Goal: Information Seeking & Learning: Check status

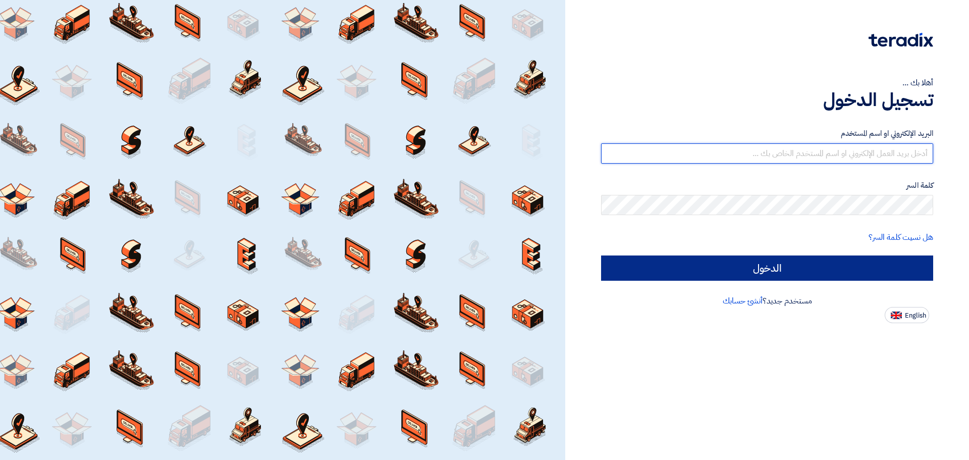
type input "[EMAIL_ADDRESS][DOMAIN_NAME]"
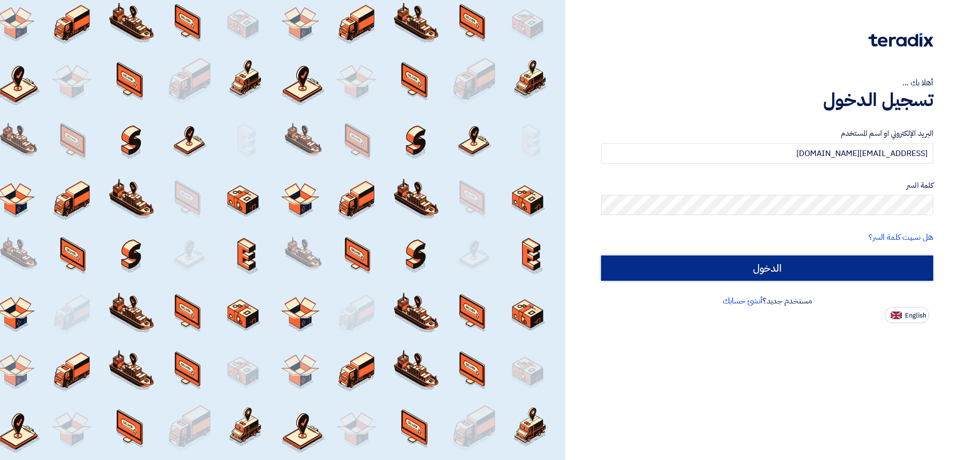
click at [785, 268] on input "الدخول" at bounding box center [767, 267] width 332 height 25
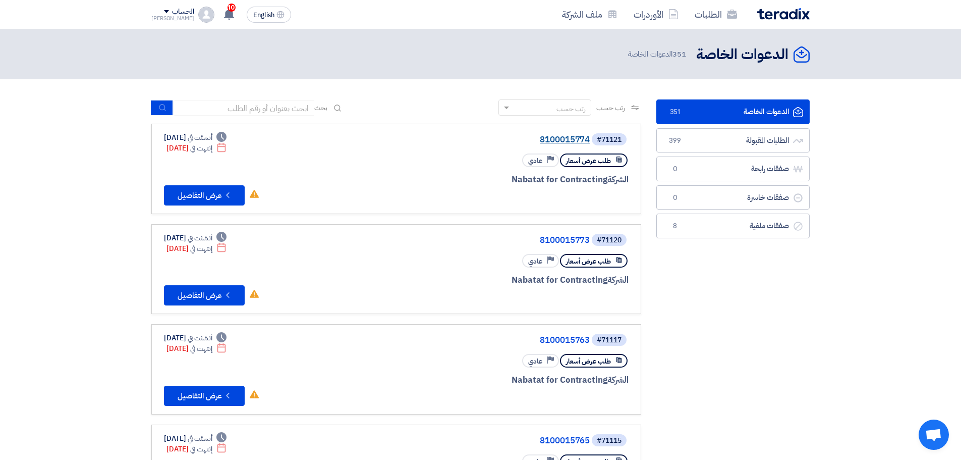
click at [555, 137] on link "8100015774" at bounding box center [489, 139] width 202 height 9
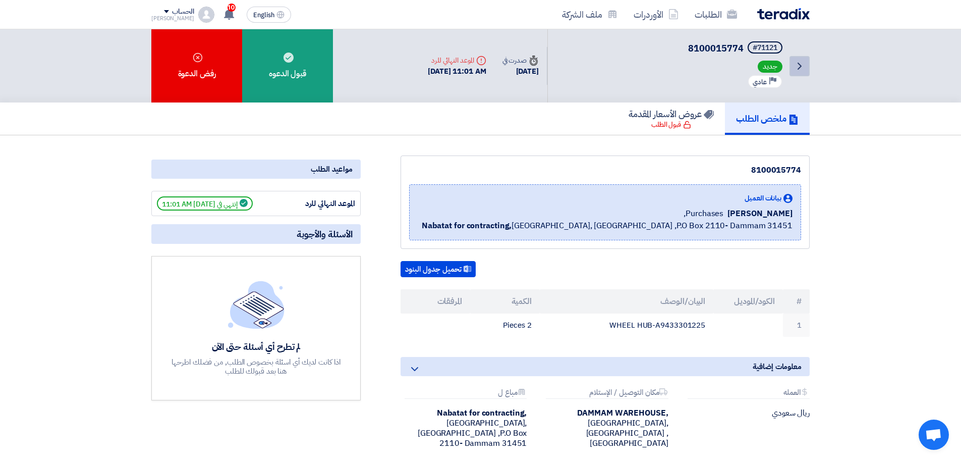
click at [793, 73] on link "Back" at bounding box center [800, 66] width 20 height 20
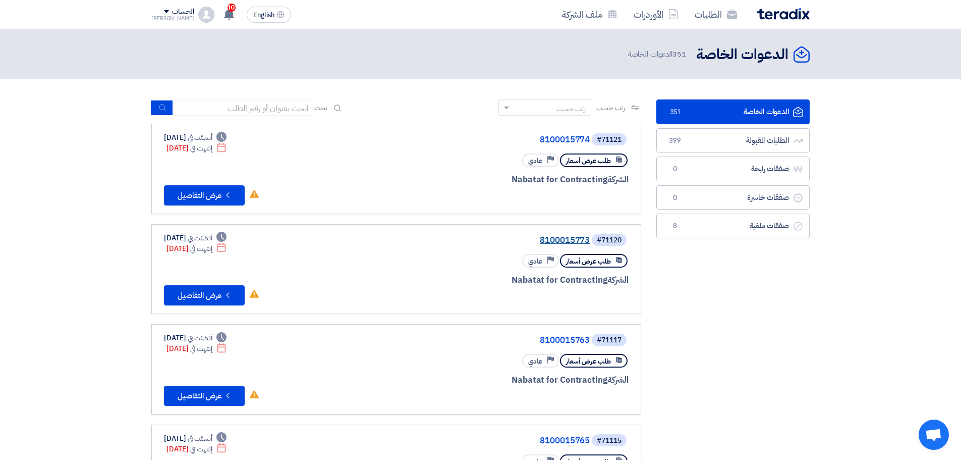
click at [555, 241] on link "8100015773" at bounding box center [489, 240] width 202 height 9
click at [553, 239] on link "8100015773" at bounding box center [489, 240] width 202 height 9
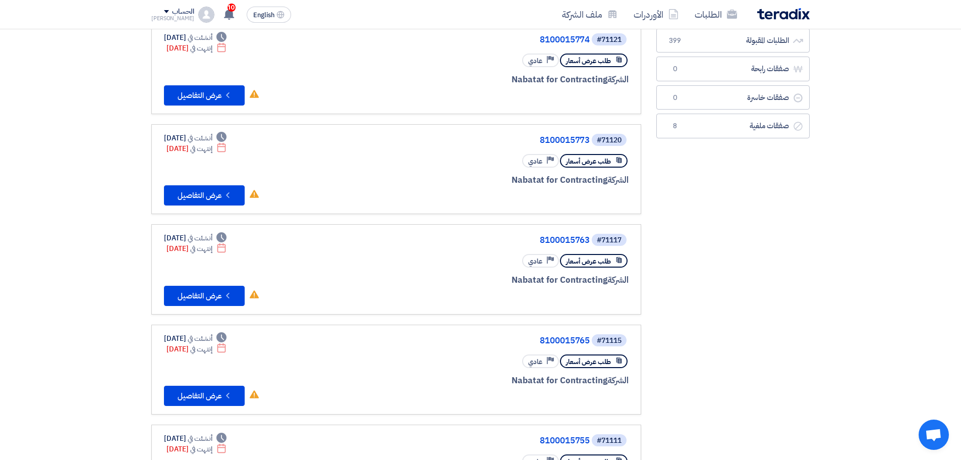
scroll to position [101, 0]
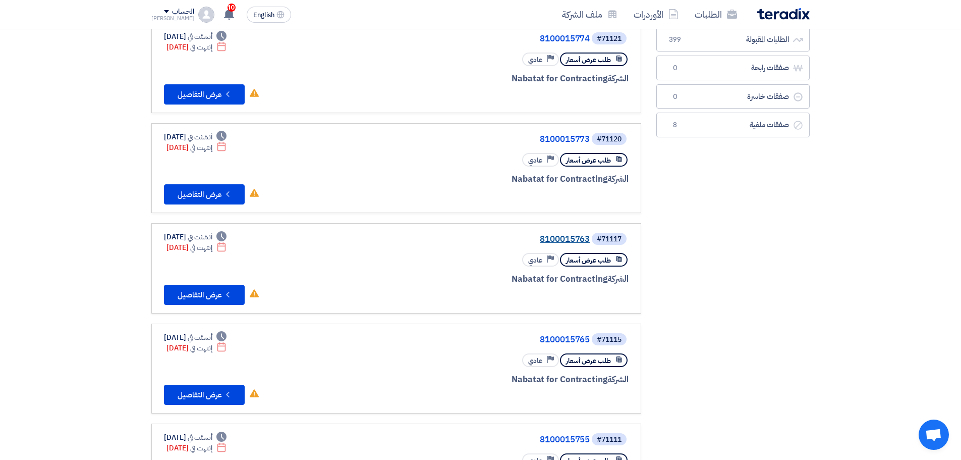
click at [560, 237] on link "8100015763" at bounding box center [489, 239] width 202 height 9
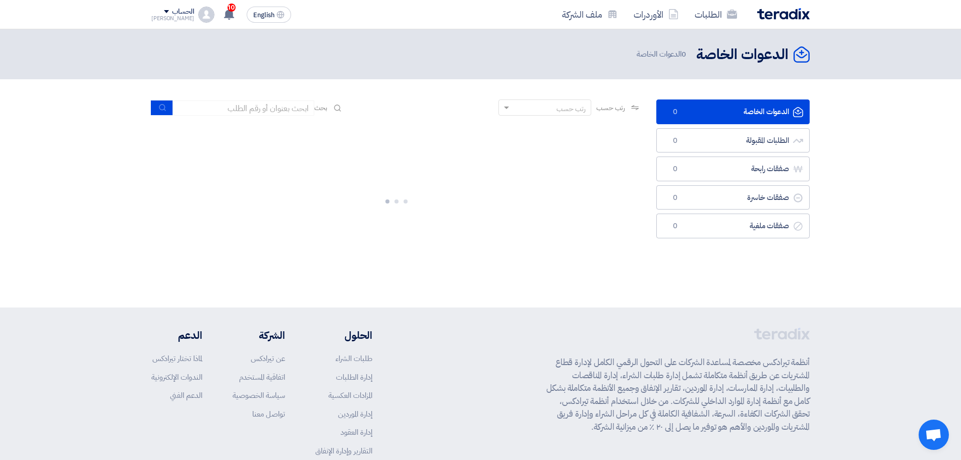
scroll to position [0, 0]
